Goal: Transaction & Acquisition: Purchase product/service

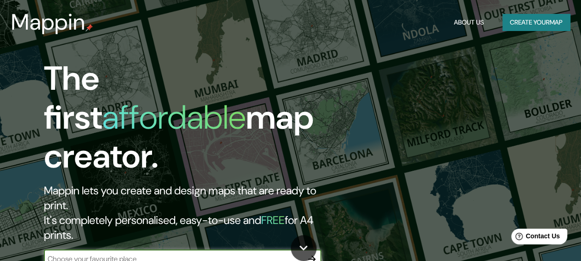
click at [169, 253] on input "text" at bounding box center [173, 258] width 259 height 11
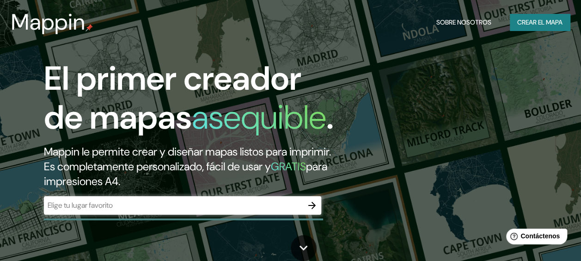
click at [152, 210] on input "text" at bounding box center [173, 205] width 259 height 11
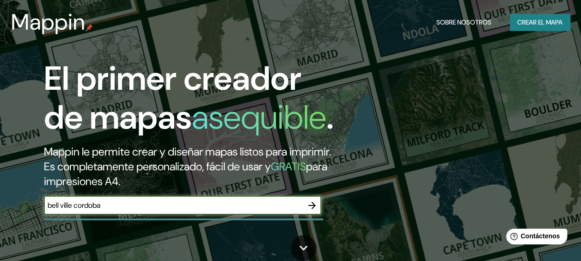
type input "bell ville cordoba"
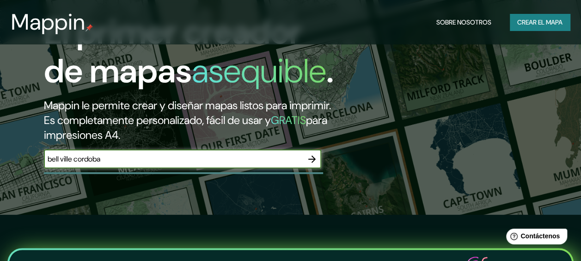
click at [309, 164] on icon "button" at bounding box center [311, 158] width 11 height 11
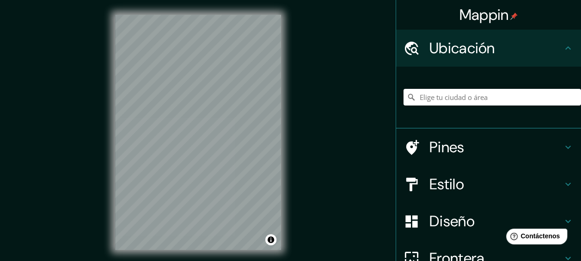
click at [422, 83] on div at bounding box center [491, 97] width 177 height 46
click at [429, 89] on input "Elige tu ciudad o área" at bounding box center [491, 97] width 177 height 17
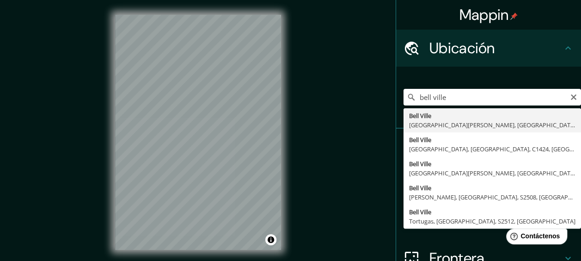
type input "[GEOGRAPHIC_DATA], [GEOGRAPHIC_DATA][PERSON_NAME], [GEOGRAPHIC_DATA]"
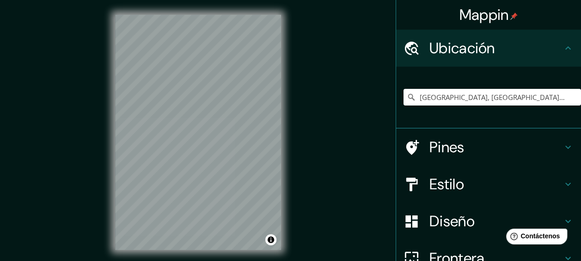
click at [461, 184] on h4 "Estilo" at bounding box center [495, 184] width 133 height 18
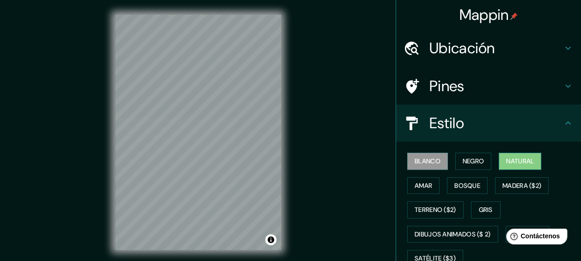
click at [513, 161] on font "Natural" at bounding box center [520, 161] width 28 height 12
click at [419, 153] on button "Blanco" at bounding box center [427, 160] width 41 height 17
click at [473, 159] on font "Negro" at bounding box center [473, 161] width 22 height 12
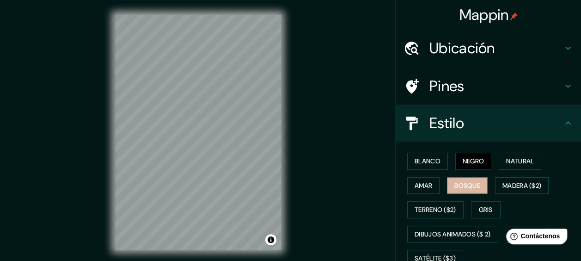
click at [457, 188] on font "Bosque" at bounding box center [467, 186] width 26 height 12
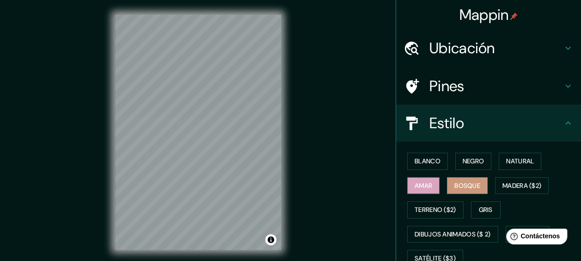
click at [423, 188] on font "Amar" at bounding box center [423, 186] width 18 height 12
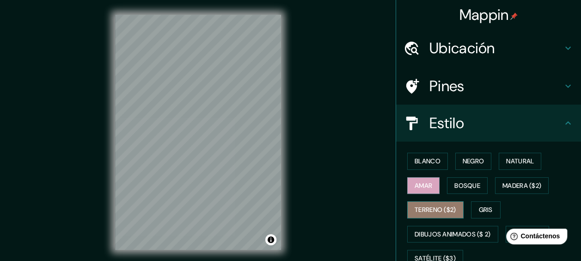
click at [432, 213] on font "Terreno ($2)" at bounding box center [435, 210] width 42 height 12
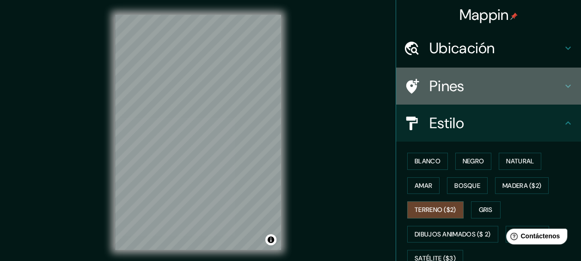
click at [451, 86] on h4 "Pines" at bounding box center [495, 86] width 133 height 18
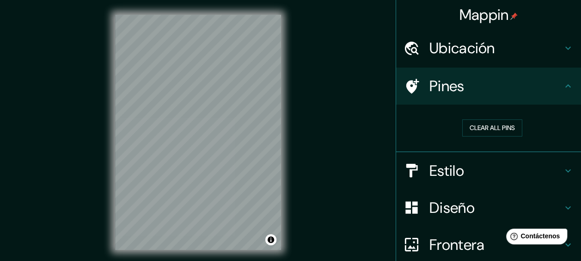
click at [451, 86] on h4 "Pines" at bounding box center [495, 86] width 133 height 18
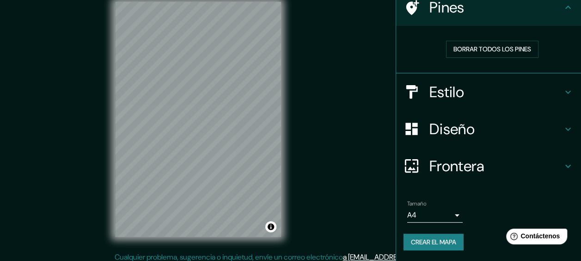
scroll to position [18, 0]
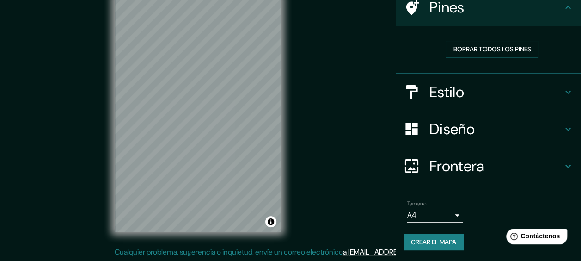
click at [449, 210] on body "Mappin Ubicación Bell Ville, [GEOGRAPHIC_DATA][PERSON_NAME], [GEOGRAPHIC_DATA] …" at bounding box center [290, 112] width 581 height 261
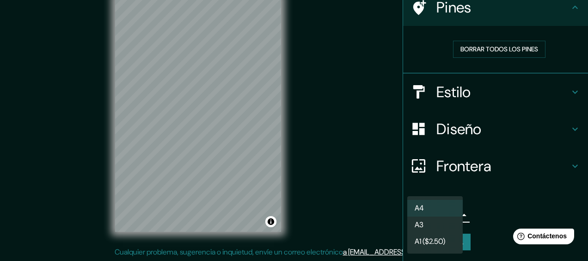
click at [441, 221] on li "A3" at bounding box center [434, 224] width 55 height 17
type input "a4"
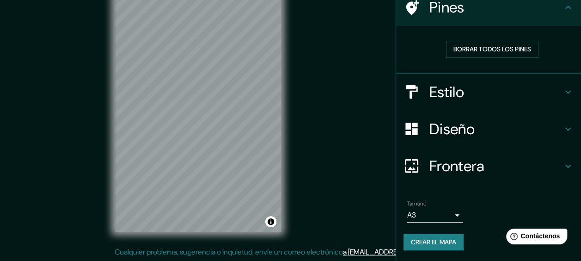
drag, startPoint x: 346, startPoint y: 172, endPoint x: 357, endPoint y: 194, distance: 24.2
click at [461, 87] on h4 "Estilo" at bounding box center [495, 92] width 133 height 18
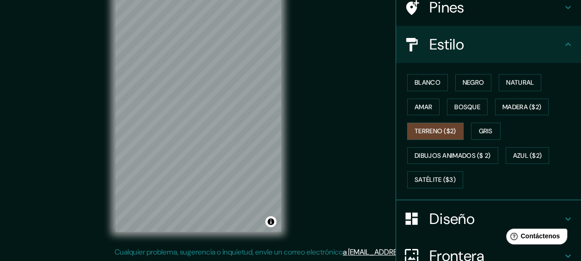
click at [562, 42] on icon at bounding box center [567, 44] width 11 height 11
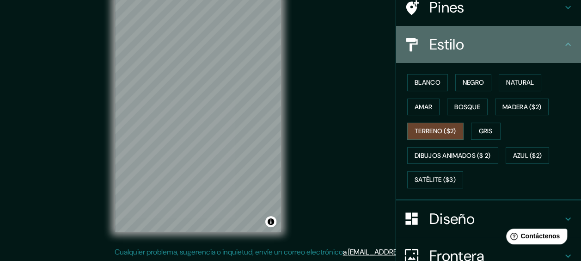
click at [565, 43] on icon at bounding box center [568, 43] width 6 height 3
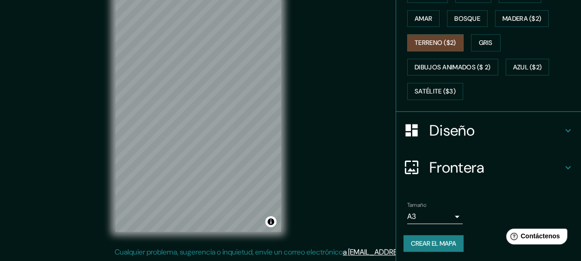
scroll to position [74, 0]
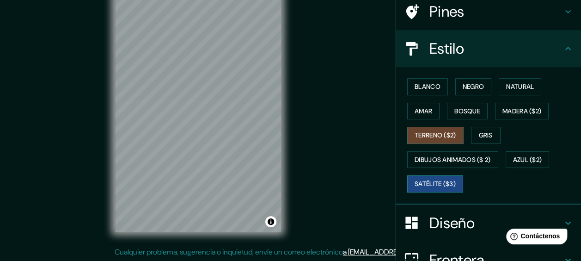
click at [430, 186] on font "Satélite ($3)" at bounding box center [434, 184] width 41 height 12
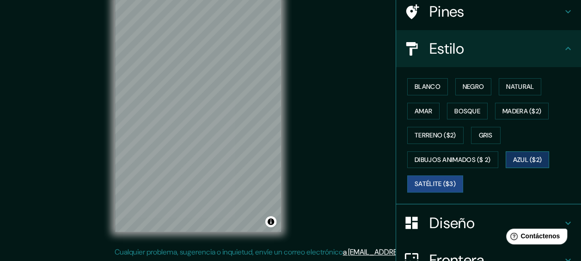
click at [517, 154] on font "Azul ($2)" at bounding box center [527, 160] width 29 height 12
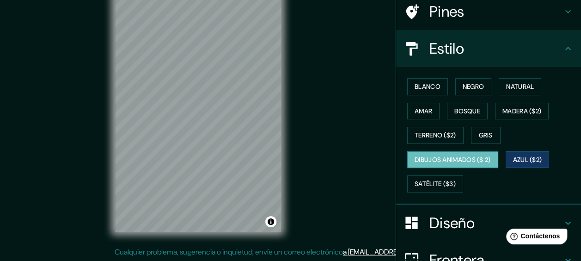
click at [484, 157] on font "Dibujos animados ($ 2)" at bounding box center [452, 160] width 76 height 12
click at [484, 135] on font "Gris" at bounding box center [486, 135] width 14 height 12
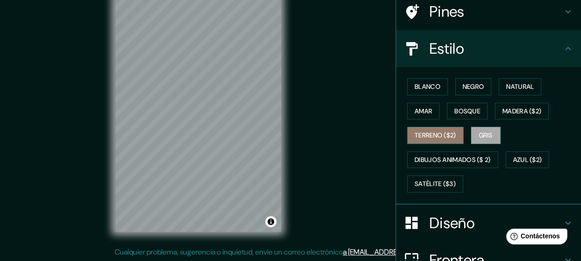
click at [442, 131] on font "Terreno ($2)" at bounding box center [435, 135] width 42 height 12
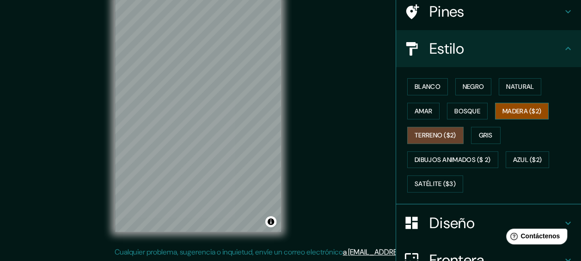
click at [502, 115] on font "Madera ($2)" at bounding box center [521, 111] width 39 height 12
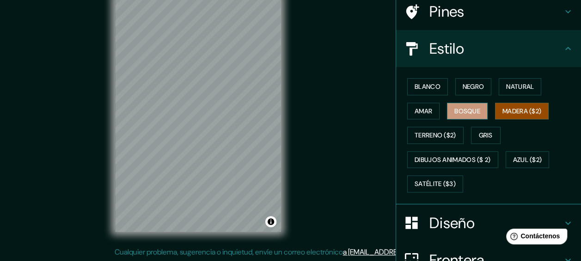
click at [474, 109] on font "Bosque" at bounding box center [467, 111] width 26 height 12
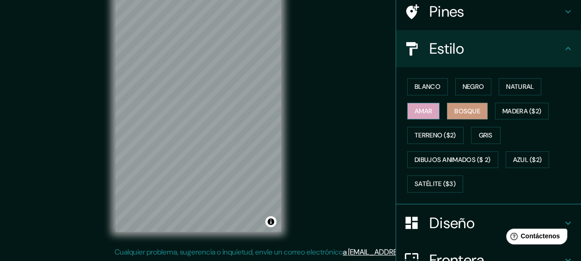
click at [423, 106] on font "Amar" at bounding box center [423, 111] width 18 height 12
click at [463, 89] on font "Negro" at bounding box center [473, 87] width 22 height 12
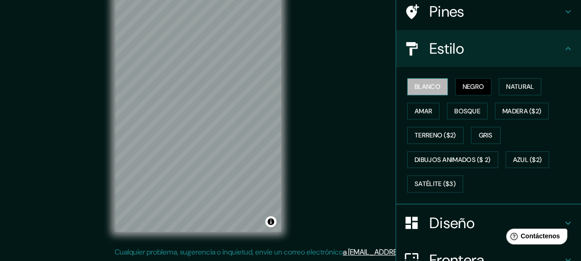
click at [430, 92] on button "Blanco" at bounding box center [427, 86] width 41 height 17
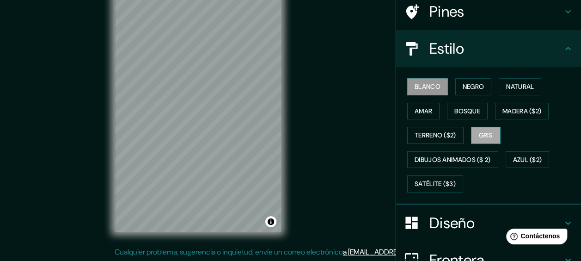
click at [479, 132] on font "Gris" at bounding box center [486, 135] width 14 height 12
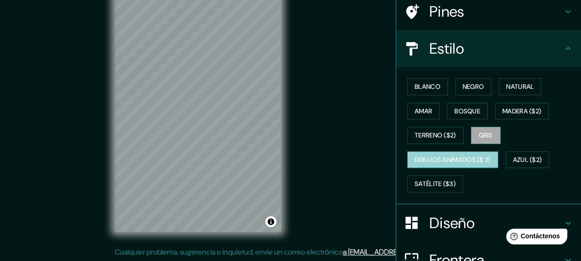
click at [473, 155] on font "Dibujos animados ($ 2)" at bounding box center [452, 160] width 76 height 12
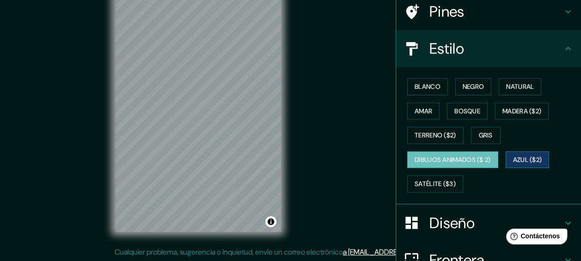
click at [505, 158] on button "Azul ($2)" at bounding box center [527, 159] width 44 height 17
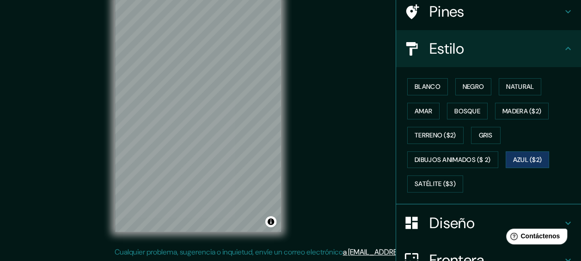
click at [427, 171] on div "Blanco Negro Natural [PERSON_NAME] ($2) Terreno ($2) Gris Dibujos animados ($ 2…" at bounding box center [491, 134] width 177 height 121
click at [427, 178] on font "Satélite ($3)" at bounding box center [434, 184] width 41 height 12
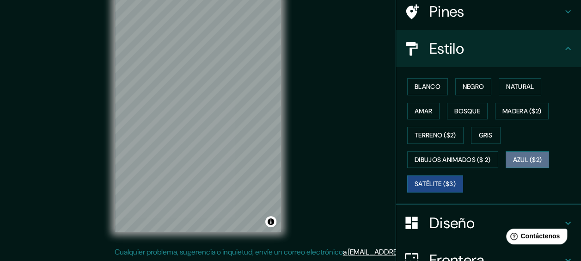
click at [527, 156] on font "Azul ($2)" at bounding box center [527, 160] width 29 height 12
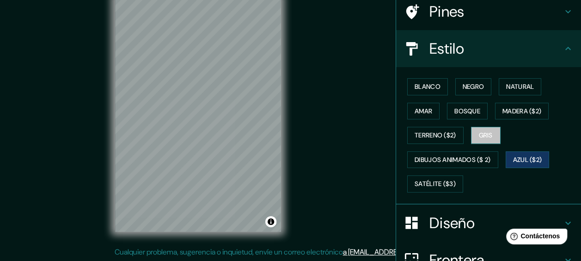
click at [479, 138] on font "Gris" at bounding box center [486, 135] width 14 height 12
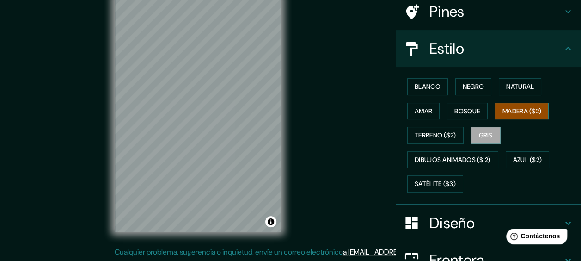
click at [506, 109] on font "Madera ($2)" at bounding box center [521, 111] width 39 height 12
click at [472, 115] on font "Bosque" at bounding box center [467, 111] width 26 height 12
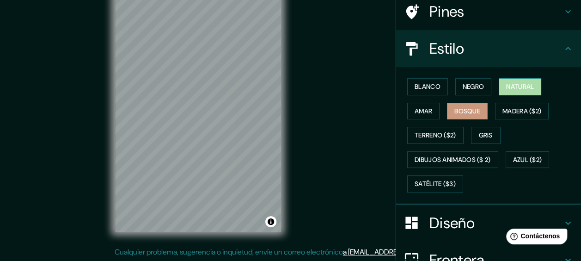
click at [510, 81] on font "Natural" at bounding box center [520, 87] width 28 height 12
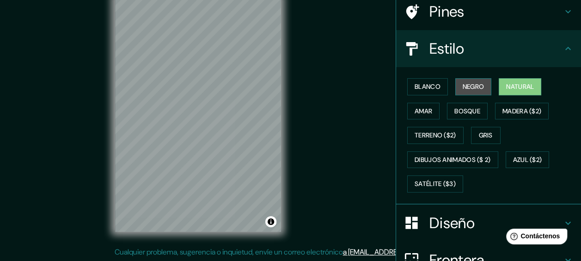
click at [470, 82] on font "Negro" at bounding box center [473, 87] width 22 height 12
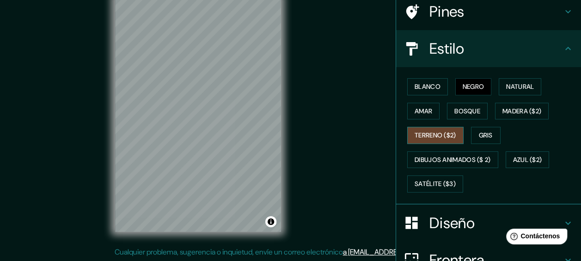
click at [425, 138] on font "Terreno ($2)" at bounding box center [435, 135] width 42 height 12
click at [414, 85] on font "Blanco" at bounding box center [427, 87] width 26 height 12
click at [414, 134] on font "Terreno ($2)" at bounding box center [435, 135] width 42 height 12
click at [416, 131] on font "Terreno ($2)" at bounding box center [435, 135] width 42 height 12
click at [487, 129] on font "Gris" at bounding box center [486, 135] width 14 height 12
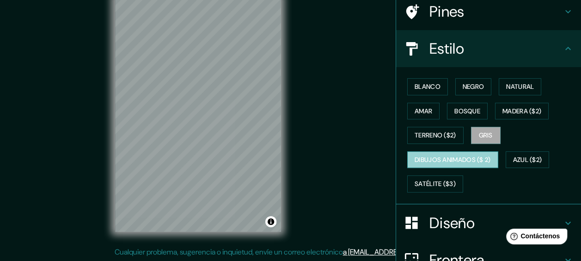
click at [467, 156] on font "Dibujos animados ($ 2)" at bounding box center [452, 160] width 76 height 12
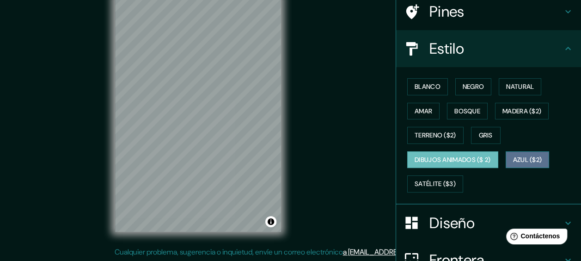
click at [519, 154] on font "Azul ($2)" at bounding box center [527, 160] width 29 height 12
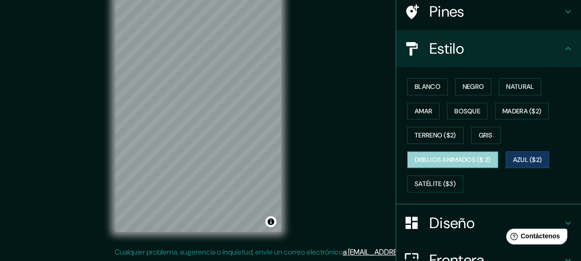
click at [467, 151] on button "Dibujos animados ($ 2)" at bounding box center [452, 159] width 91 height 17
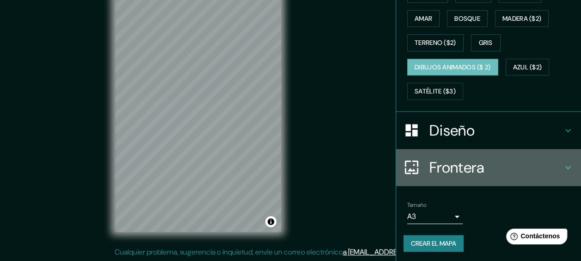
click at [521, 168] on h4 "Frontera" at bounding box center [495, 167] width 133 height 18
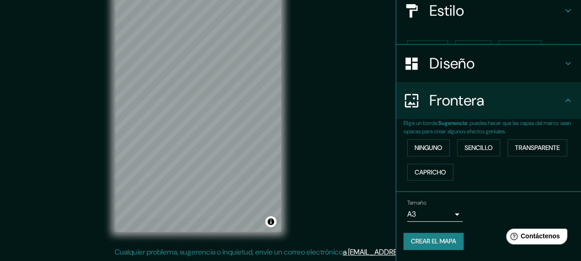
scroll to position [96, 0]
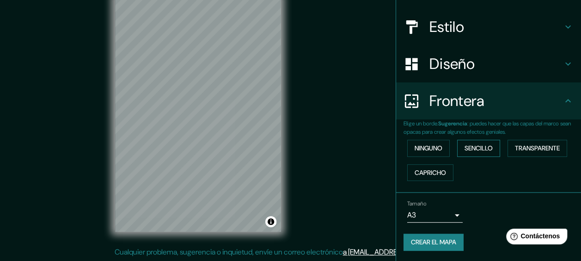
click at [464, 146] on font "Sencillo" at bounding box center [478, 148] width 28 height 12
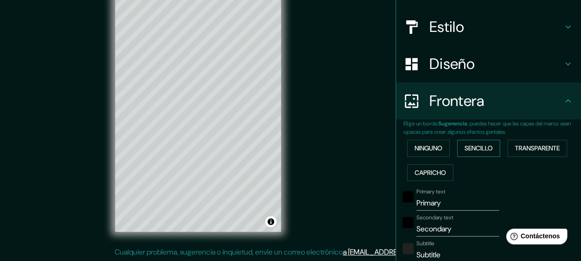
click at [464, 146] on font "Sencillo" at bounding box center [478, 148] width 28 height 12
type input "144"
type input "29"
click at [544, 151] on font "Transparente" at bounding box center [537, 148] width 45 height 12
click at [472, 150] on font "Sencillo" at bounding box center [478, 148] width 28 height 12
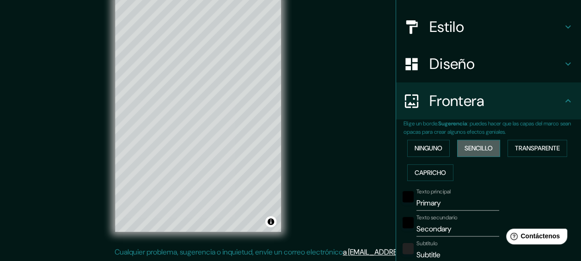
click at [472, 150] on font "Sencillo" at bounding box center [478, 148] width 28 height 12
type input "144"
type input "29"
click at [531, 152] on font "Transparente" at bounding box center [537, 148] width 45 height 12
click at [416, 140] on button "Ninguno" at bounding box center [428, 148] width 42 height 17
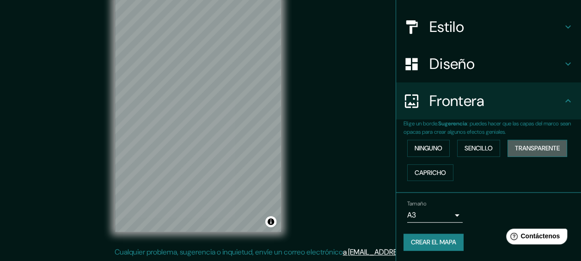
click at [526, 142] on font "Transparente" at bounding box center [537, 148] width 45 height 12
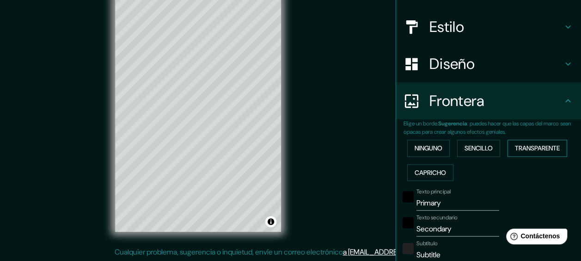
click at [526, 142] on font "Transparente" at bounding box center [537, 148] width 45 height 12
type input "172"
type input "29"
click at [438, 146] on button "Ninguno" at bounding box center [428, 148] width 42 height 17
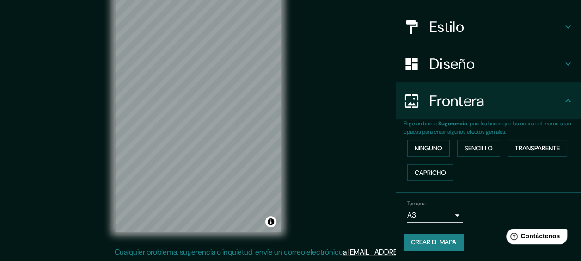
click at [428, 163] on div "Ninguno Sencillo Transparente Capricho" at bounding box center [491, 160] width 177 height 49
click at [428, 167] on font "Capricho" at bounding box center [429, 173] width 31 height 12
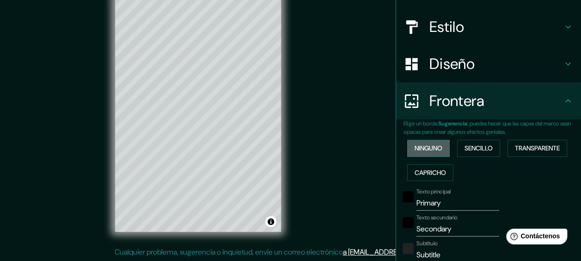
click at [417, 148] on font "Ninguno" at bounding box center [428, 148] width 28 height 12
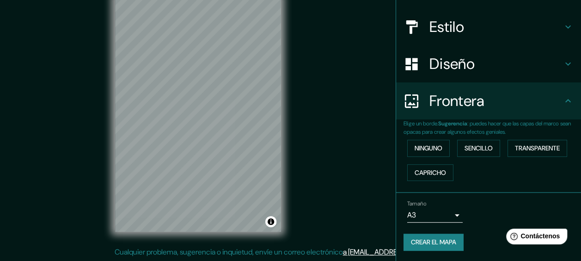
click at [340, 146] on div "Mappin Ubicación [GEOGRAPHIC_DATA], [GEOGRAPHIC_DATA][PERSON_NAME], [GEOGRAPHIC…" at bounding box center [290, 121] width 581 height 279
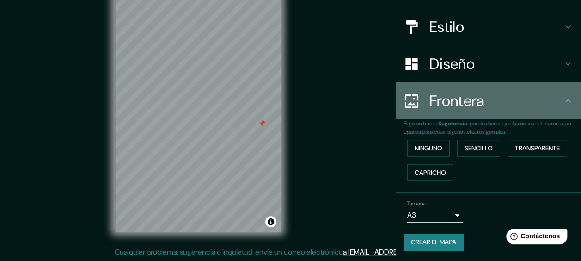
click at [562, 105] on icon at bounding box center [567, 100] width 11 height 11
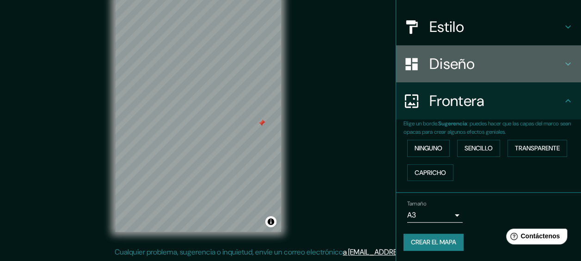
click at [550, 73] on div "Diseño" at bounding box center [488, 63] width 185 height 37
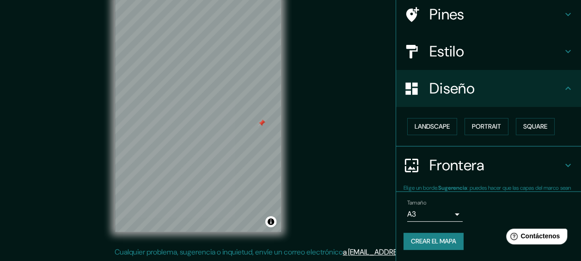
scroll to position [71, 0]
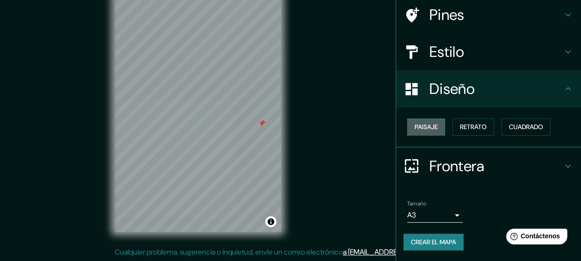
click at [417, 125] on font "Paisaje" at bounding box center [425, 127] width 23 height 12
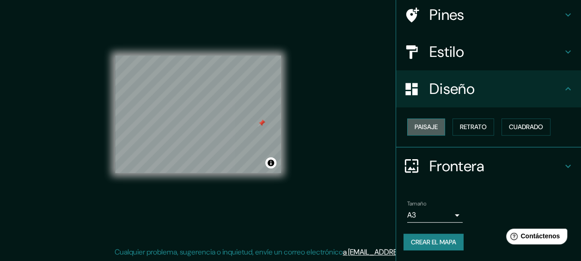
click at [417, 125] on font "Paisaje" at bounding box center [425, 127] width 23 height 12
click at [445, 129] on div "Paisaje Retrato Cuadrado" at bounding box center [491, 127] width 177 height 24
click at [472, 131] on font "Retrato" at bounding box center [473, 127] width 27 height 12
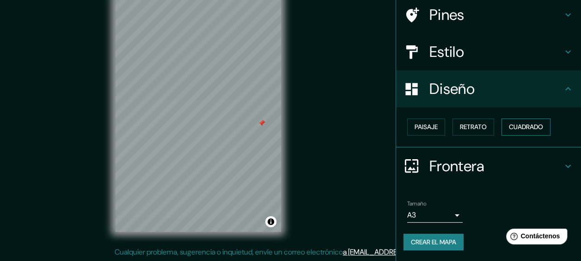
click at [509, 122] on font "Cuadrado" at bounding box center [526, 127] width 34 height 12
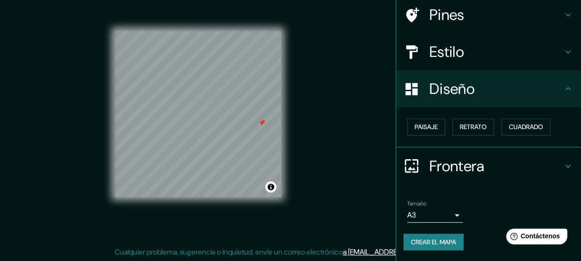
click at [433, 116] on div "Paisaje Retrato Cuadrado" at bounding box center [491, 127] width 177 height 24
click at [443, 121] on div "Paisaje Retrato Cuadrado" at bounding box center [491, 127] width 177 height 24
click at [452, 119] on button "Retrato" at bounding box center [473, 126] width 42 height 17
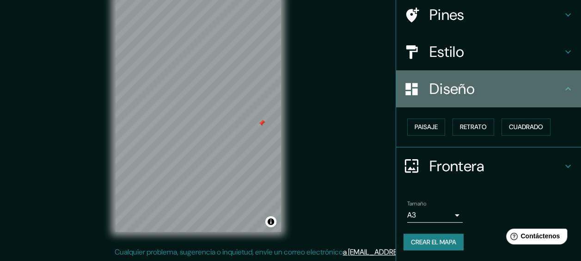
click at [492, 100] on div "Diseño" at bounding box center [488, 88] width 185 height 37
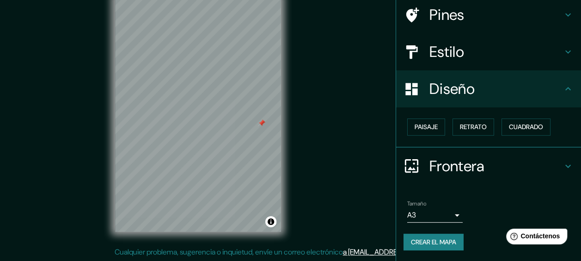
scroll to position [0, 0]
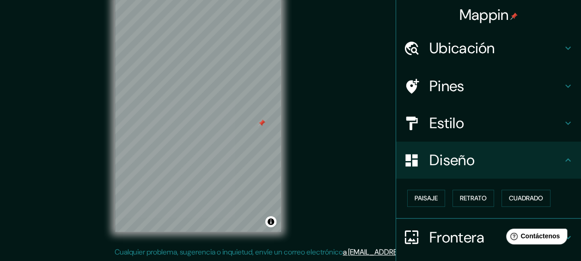
click at [472, 137] on div "Estilo" at bounding box center [488, 122] width 185 height 37
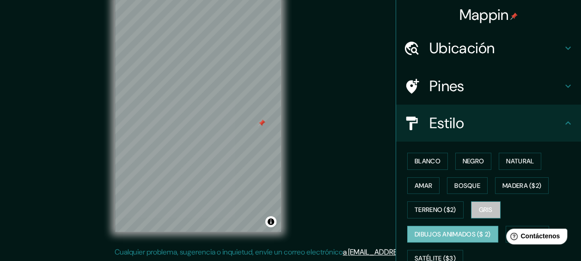
click at [479, 207] on font "Gris" at bounding box center [486, 210] width 14 height 12
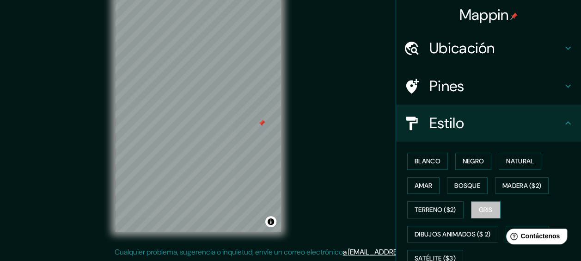
click at [479, 207] on font "Gris" at bounding box center [486, 210] width 14 height 12
click at [474, 181] on button "Bosque" at bounding box center [467, 185] width 41 height 17
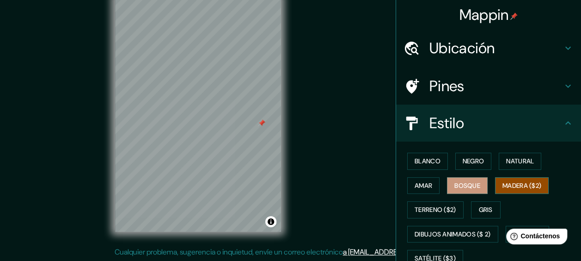
click at [495, 182] on button "Madera ($2)" at bounding box center [522, 185] width 54 height 17
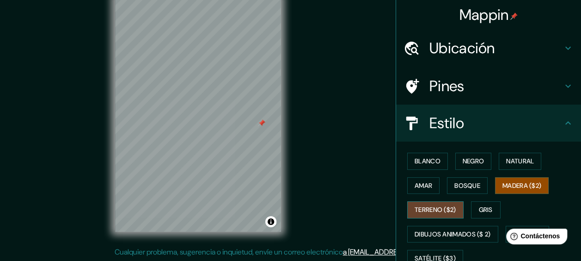
click at [430, 213] on font "Terreno ($2)" at bounding box center [435, 210] width 42 height 12
click at [428, 223] on div "Blanco Negro Natural [PERSON_NAME] ($2) Terreno ($2) Gris Dibujos animados ($ 2…" at bounding box center [491, 209] width 177 height 121
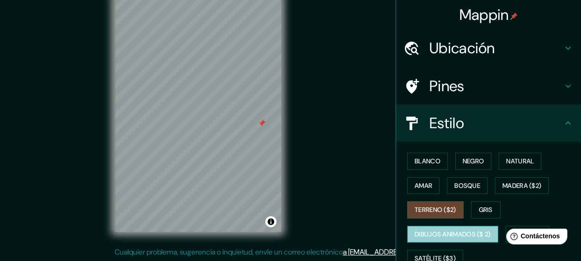
click at [436, 237] on font "Dibujos animados ($ 2)" at bounding box center [452, 234] width 76 height 12
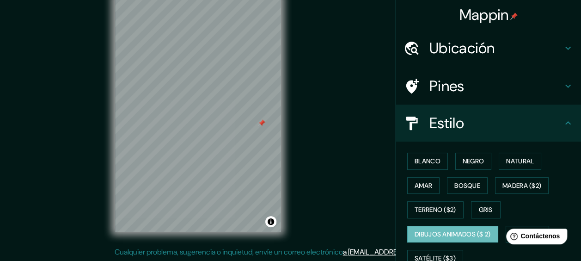
click at [495, 89] on h4 "Pines" at bounding box center [495, 86] width 133 height 18
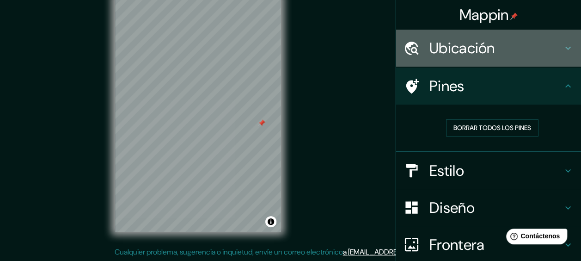
click at [516, 44] on h4 "Ubicación" at bounding box center [495, 48] width 133 height 18
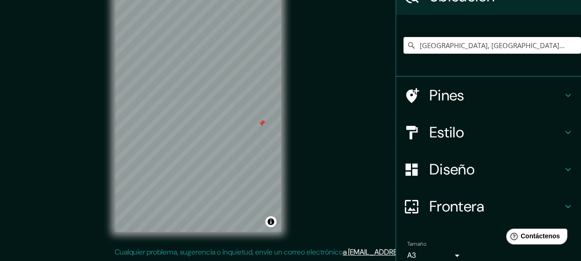
scroll to position [92, 0]
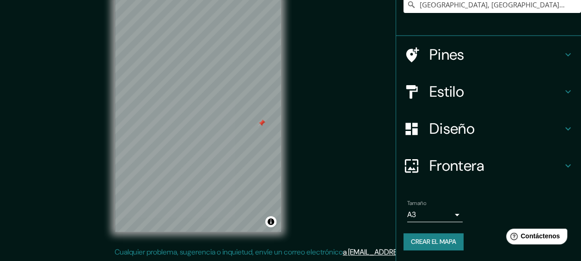
click at [443, 239] on font "Crear el mapa" at bounding box center [433, 242] width 45 height 12
drag, startPoint x: 259, startPoint y: 121, endPoint x: 247, endPoint y: 150, distance: 31.1
click at [241, 148] on div at bounding box center [241, 148] width 7 height 7
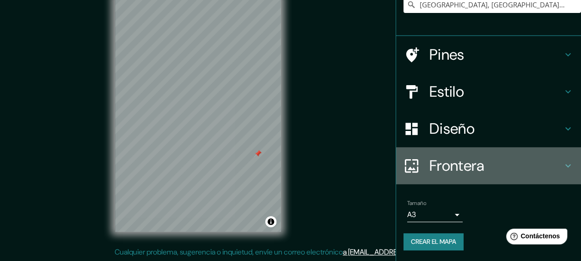
click at [429, 162] on h4 "Frontera" at bounding box center [495, 165] width 133 height 18
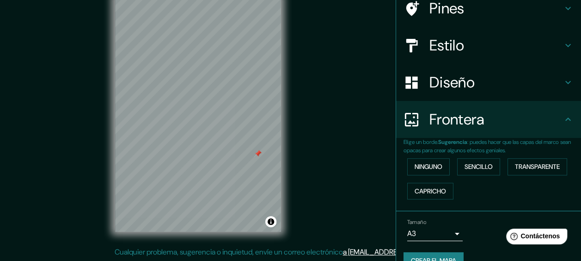
click at [459, 122] on h4 "Frontera" at bounding box center [495, 119] width 133 height 18
click at [492, 83] on h4 "Diseño" at bounding box center [495, 82] width 133 height 18
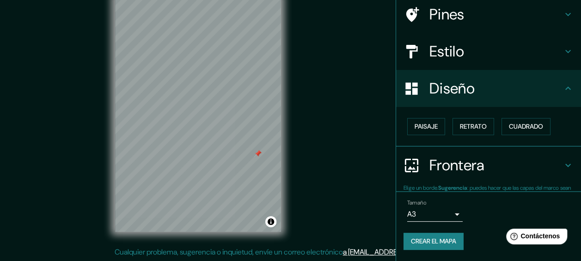
scroll to position [71, 0]
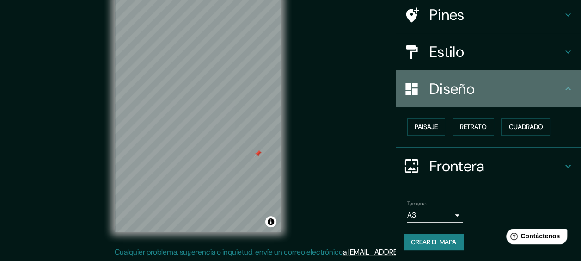
click at [547, 80] on h4 "Diseño" at bounding box center [495, 88] width 133 height 18
click at [507, 100] on div "Diseño" at bounding box center [488, 88] width 185 height 37
click at [443, 73] on div "Diseño" at bounding box center [488, 88] width 185 height 37
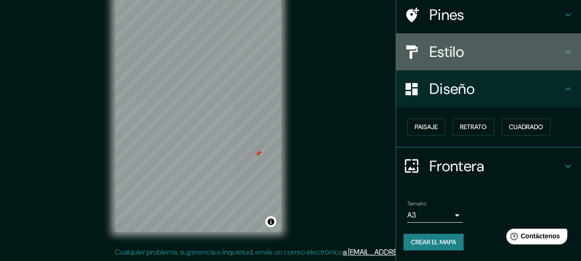
click at [447, 62] on div "Estilo" at bounding box center [488, 51] width 185 height 37
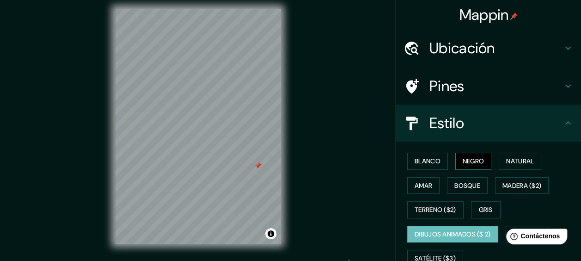
scroll to position [0, 0]
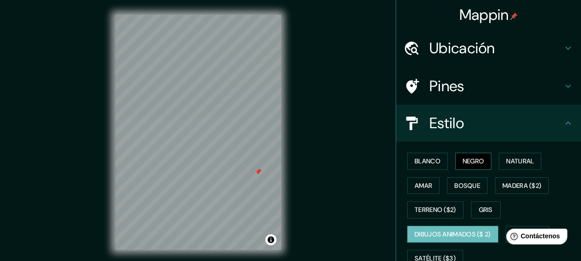
click at [471, 89] on h4 "Pines" at bounding box center [495, 86] width 133 height 18
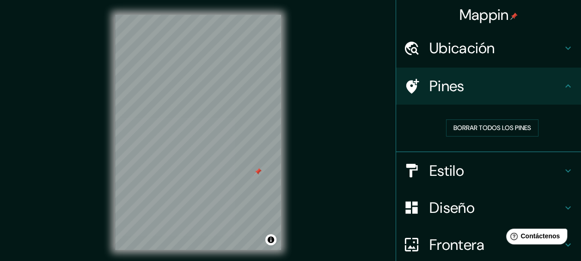
click at [470, 89] on h4 "Pines" at bounding box center [495, 86] width 133 height 18
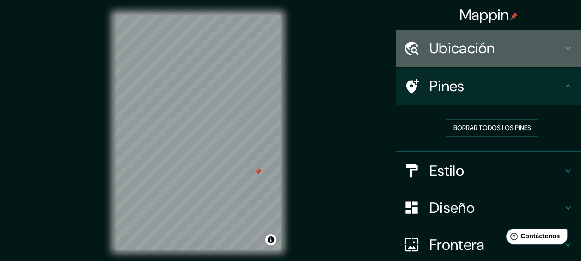
click at [486, 49] on h4 "Ubicación" at bounding box center [495, 48] width 133 height 18
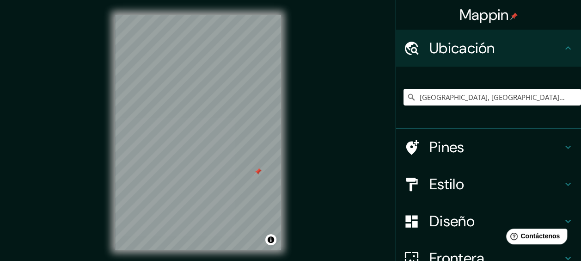
click at [486, 49] on h4 "Ubicación" at bounding box center [495, 48] width 133 height 18
click at [452, 138] on h4 "Pines" at bounding box center [495, 147] width 133 height 18
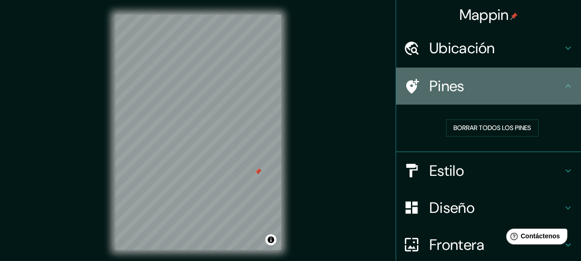
drag, startPoint x: 474, startPoint y: 88, endPoint x: 432, endPoint y: 108, distance: 45.9
click at [474, 88] on h4 "Pines" at bounding box center [495, 86] width 133 height 18
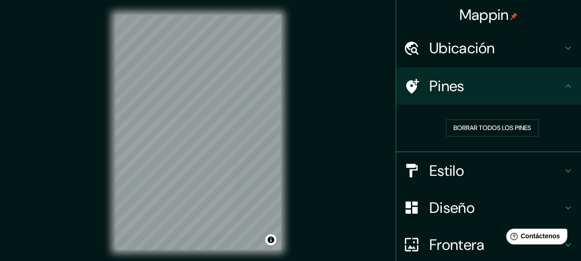
click at [340, 98] on div "Mappin Ubicación Bell Ville, [GEOGRAPHIC_DATA][PERSON_NAME], [GEOGRAPHIC_DATA] …" at bounding box center [290, 139] width 581 height 279
click at [295, 104] on div "© Mapbox © OpenStreetMap Improve this map" at bounding box center [197, 132] width 195 height 264
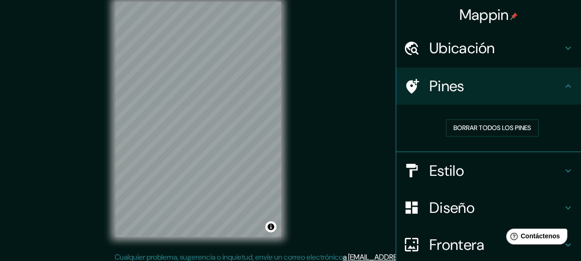
scroll to position [18, 0]
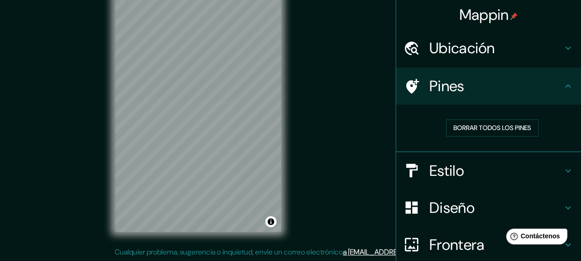
click at [289, 82] on div "© Mapbox © OpenStreetMap Improve this map" at bounding box center [197, 114] width 195 height 264
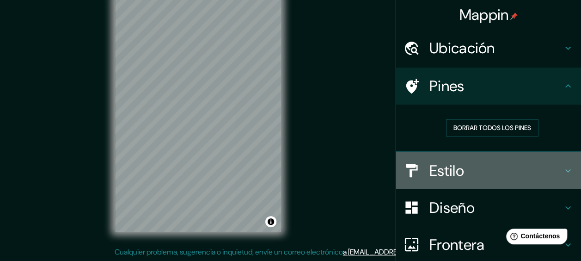
click at [449, 169] on h4 "Estilo" at bounding box center [495, 170] width 133 height 18
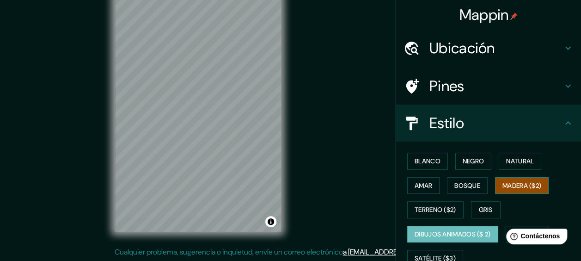
click at [505, 177] on button "Madera ($2)" at bounding box center [522, 185] width 54 height 17
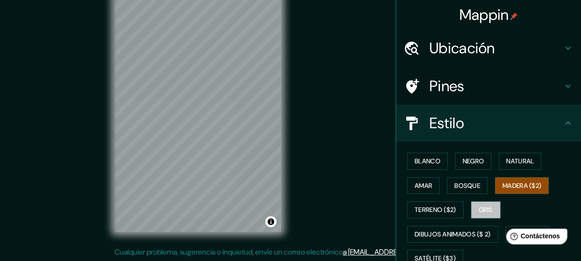
click at [471, 201] on button "Gris" at bounding box center [486, 209] width 30 height 17
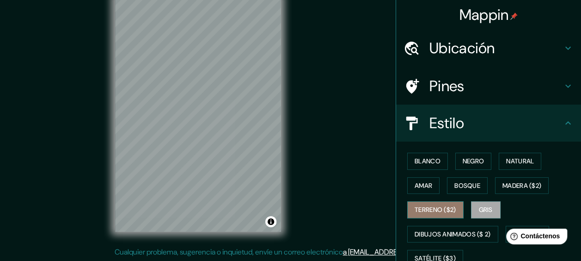
click at [433, 212] on font "Terreno ($2)" at bounding box center [435, 210] width 42 height 12
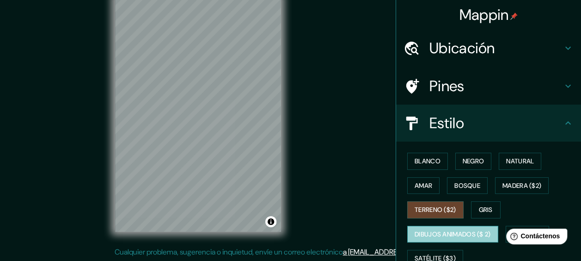
click at [440, 233] on font "Dibujos animados ($ 2)" at bounding box center [452, 234] width 76 height 12
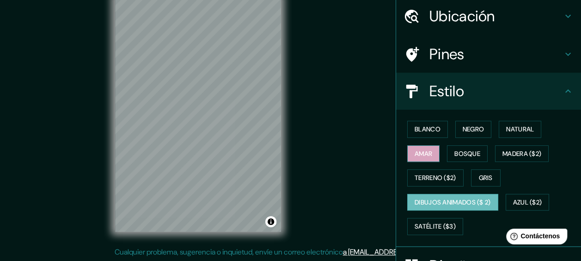
scroll to position [46, 0]
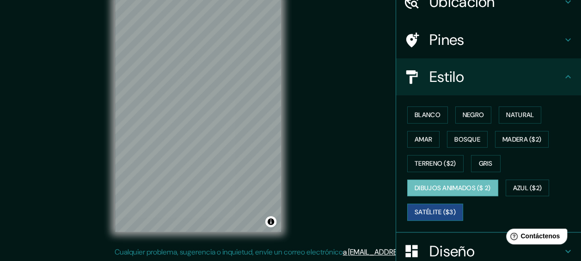
click at [442, 209] on font "Satélite ($3)" at bounding box center [434, 212] width 41 height 12
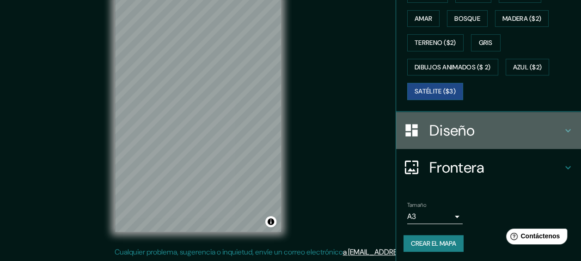
click at [492, 125] on h4 "Diseño" at bounding box center [495, 130] width 133 height 18
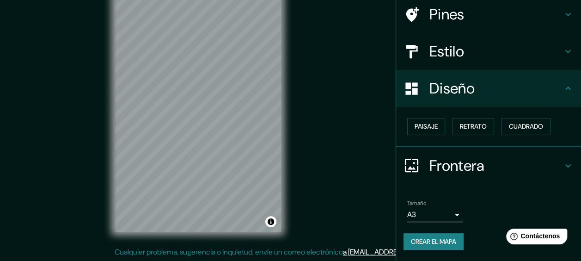
scroll to position [71, 0]
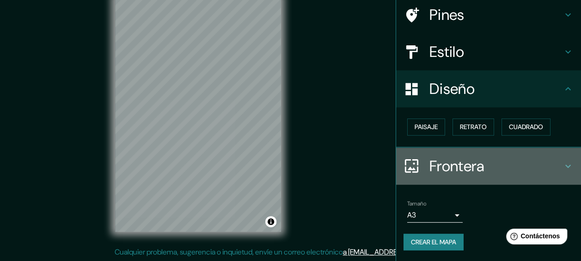
click at [450, 167] on h4 "Frontera" at bounding box center [495, 166] width 133 height 18
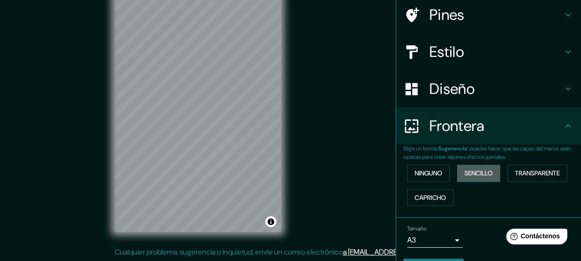
click at [479, 172] on font "Sencillo" at bounding box center [478, 173] width 28 height 12
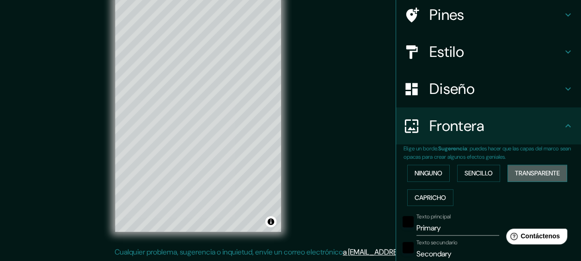
click at [515, 166] on button "Transparente" at bounding box center [537, 172] width 60 height 17
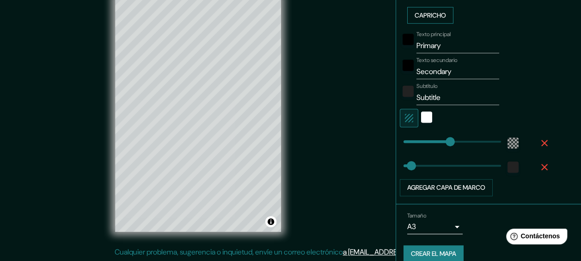
scroll to position [256, 0]
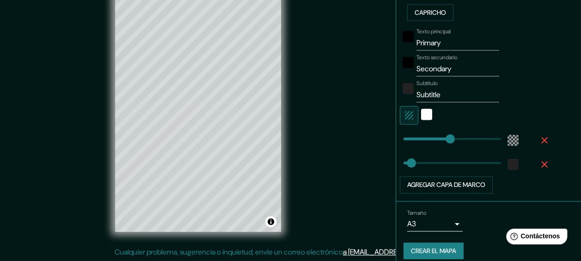
type input "29"
drag, startPoint x: 423, startPoint y: 122, endPoint x: 419, endPoint y: 116, distance: 7.2
click at [423, 121] on div at bounding box center [426, 115] width 17 height 18
click at [421, 115] on div "Blanco" at bounding box center [426, 114] width 11 height 11
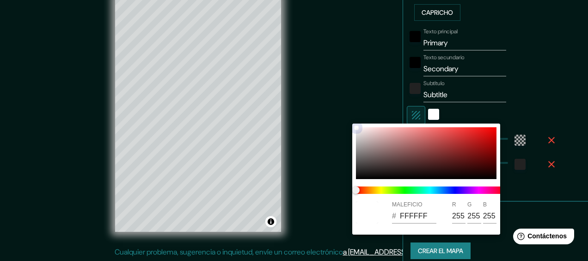
drag, startPoint x: 423, startPoint y: 165, endPoint x: 413, endPoint y: 155, distance: 14.0
click at [423, 165] on div at bounding box center [426, 153] width 140 height 52
type input "172"
type input "29"
type input "412222"
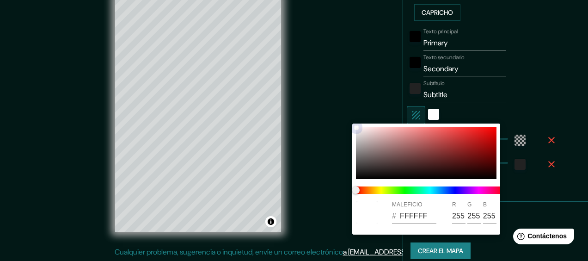
type input "65"
type input "34"
type input "172"
type input "29"
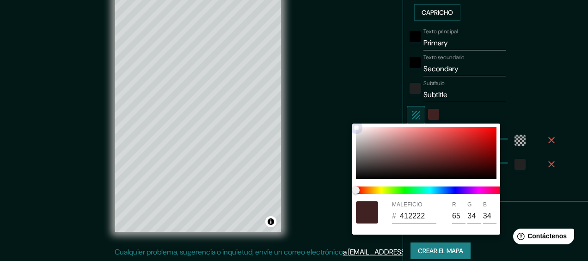
type input "B68383"
type input "182"
type input "131"
type input "172"
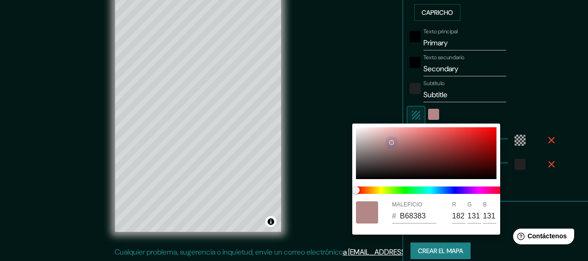
type input "29"
type input "B48787"
type input "180"
type input "135"
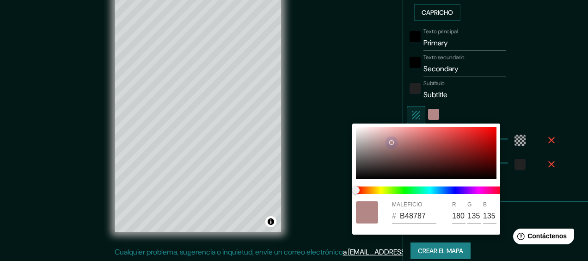
type input "172"
type input "29"
type input "967777"
type input "150"
type input "119"
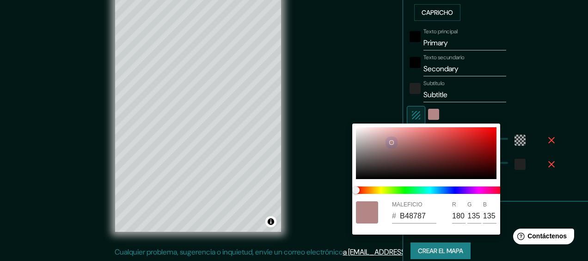
type input "119"
type input "172"
type input "29"
type input "866E6E"
type input "134"
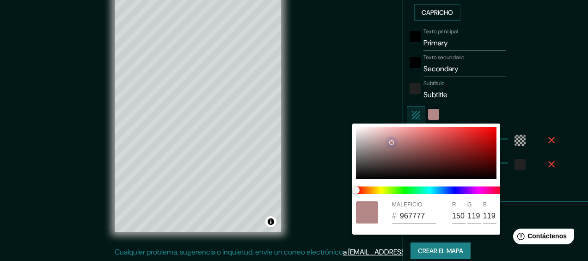
type input "110"
type input "172"
type input "29"
type input "7B6868"
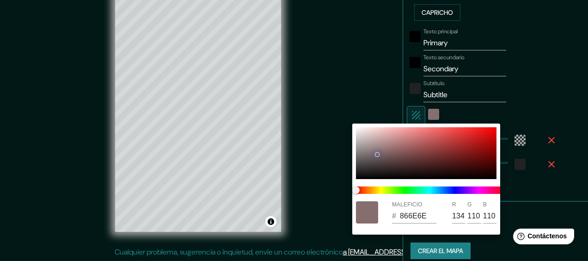
type input "123"
type input "104"
type input "172"
type input "29"
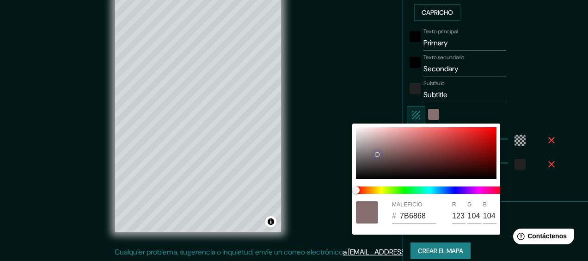
type input "766868"
type input "118"
type input "172"
type input "29"
type input "746B6B"
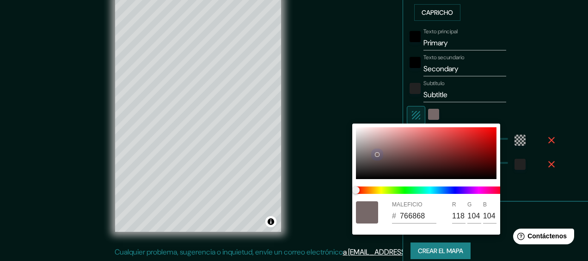
type input "116"
type input "107"
type input "172"
type input "29"
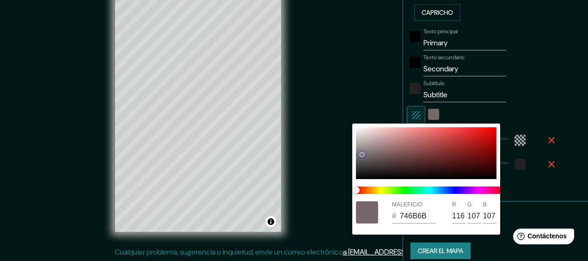
type input "7B7676"
type input "123"
type input "118"
drag, startPoint x: 391, startPoint y: 142, endPoint x: 353, endPoint y: 98, distance: 58.0
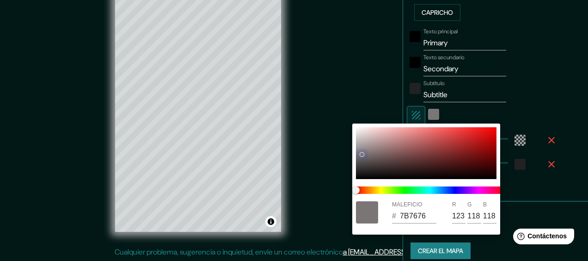
click at [353, 98] on div "MALEFICIO # 7B7676 R 123 G 118 B 118" at bounding box center [294, 130] width 588 height 261
click at [483, 132] on div at bounding box center [426, 153] width 140 height 52
type input "172"
type input "29"
type input "E61515"
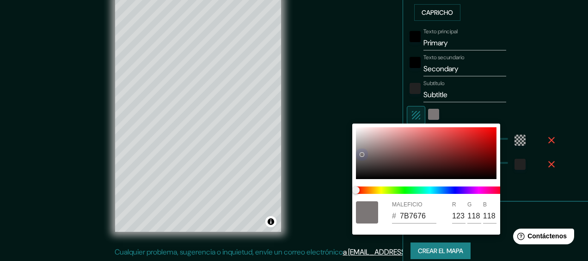
type input "230"
type input "21"
click at [505, 140] on div at bounding box center [294, 130] width 588 height 261
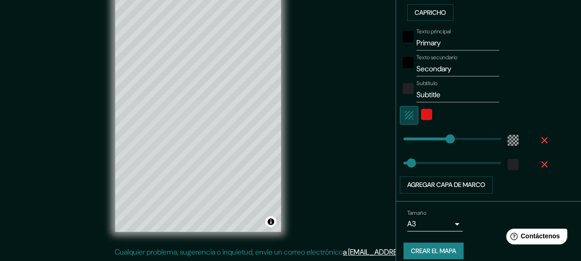
click at [408, 116] on button "button" at bounding box center [409, 115] width 18 height 18
type input "172"
type input "29"
type input "0"
drag, startPoint x: 445, startPoint y: 134, endPoint x: 374, endPoint y: 159, distance: 75.4
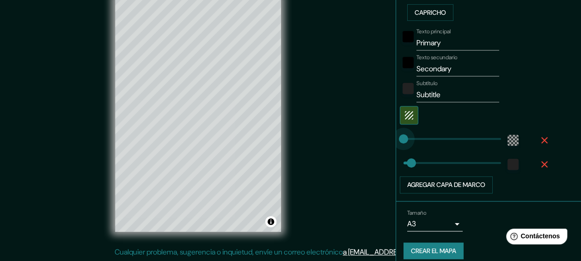
type input "29"
click at [539, 141] on icon "button" at bounding box center [544, 139] width 11 height 11
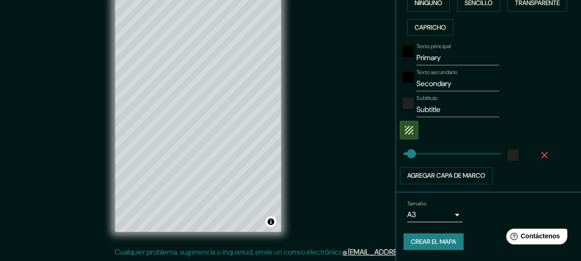
scroll to position [240, 0]
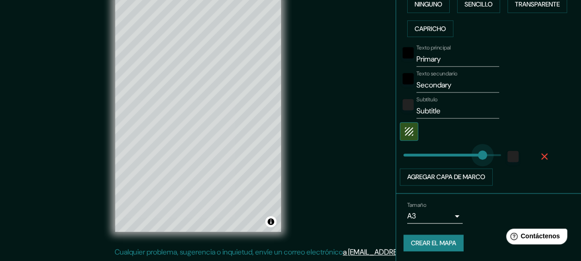
type input "316"
drag, startPoint x: 419, startPoint y: 159, endPoint x: 482, endPoint y: 151, distance: 63.8
type input "0"
drag, startPoint x: 451, startPoint y: 151, endPoint x: 362, endPoint y: 173, distance: 91.9
click at [529, 152] on button "button" at bounding box center [544, 156] width 30 height 17
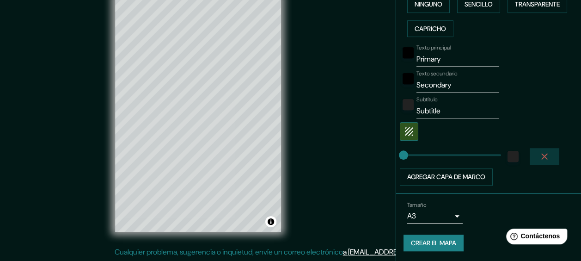
scroll to position [216, 0]
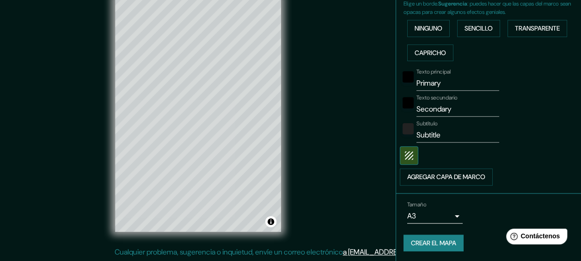
click at [411, 152] on div at bounding box center [476, 155] width 152 height 18
click at [407, 152] on button "button" at bounding box center [409, 155] width 18 height 18
click at [421, 152] on div "Blanco" at bounding box center [426, 154] width 11 height 11
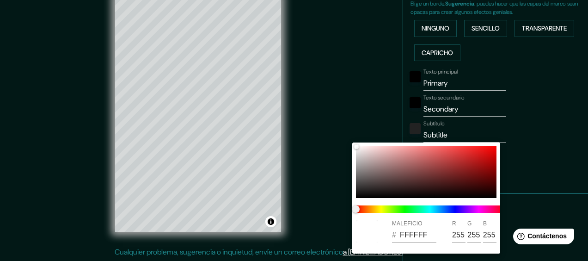
click at [508, 159] on div at bounding box center [294, 130] width 588 height 261
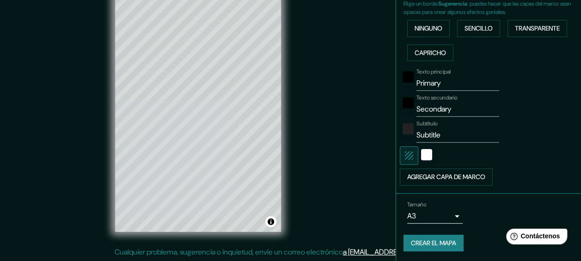
click at [406, 158] on icon "button" at bounding box center [408, 155] width 11 height 11
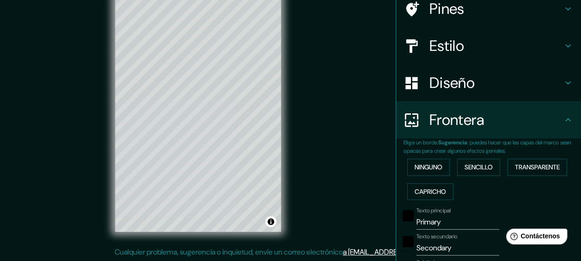
click at [437, 84] on h4 "Diseño" at bounding box center [495, 82] width 133 height 18
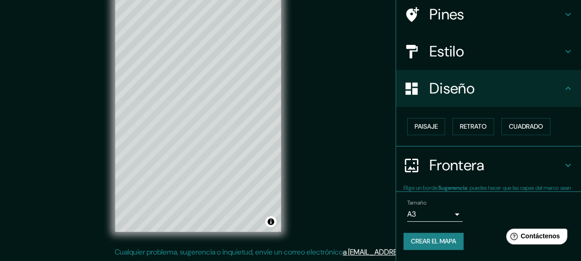
scroll to position [71, 0]
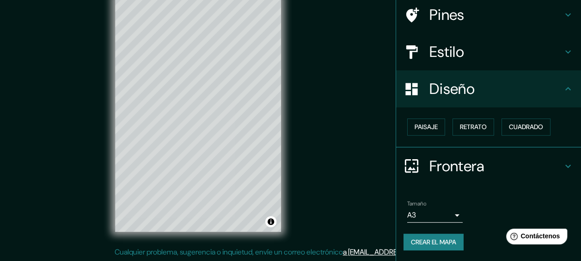
click at [437, 84] on h4 "Diseño" at bounding box center [495, 88] width 133 height 18
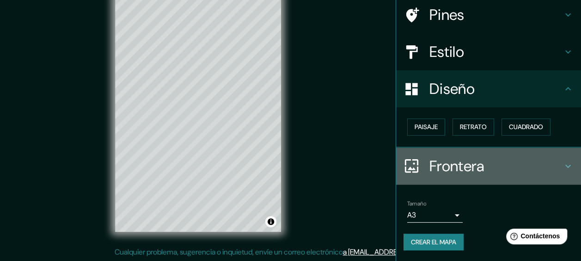
click at [458, 159] on h4 "Frontera" at bounding box center [495, 166] width 133 height 18
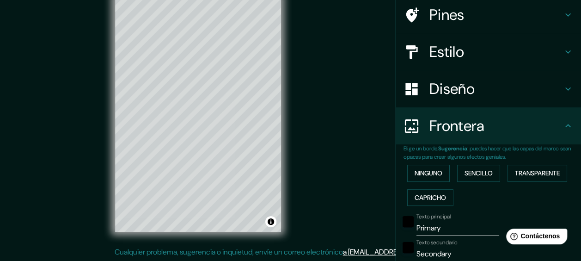
click at [472, 144] on div "Frontera" at bounding box center [488, 125] width 185 height 37
